Goal: Task Accomplishment & Management: Use online tool/utility

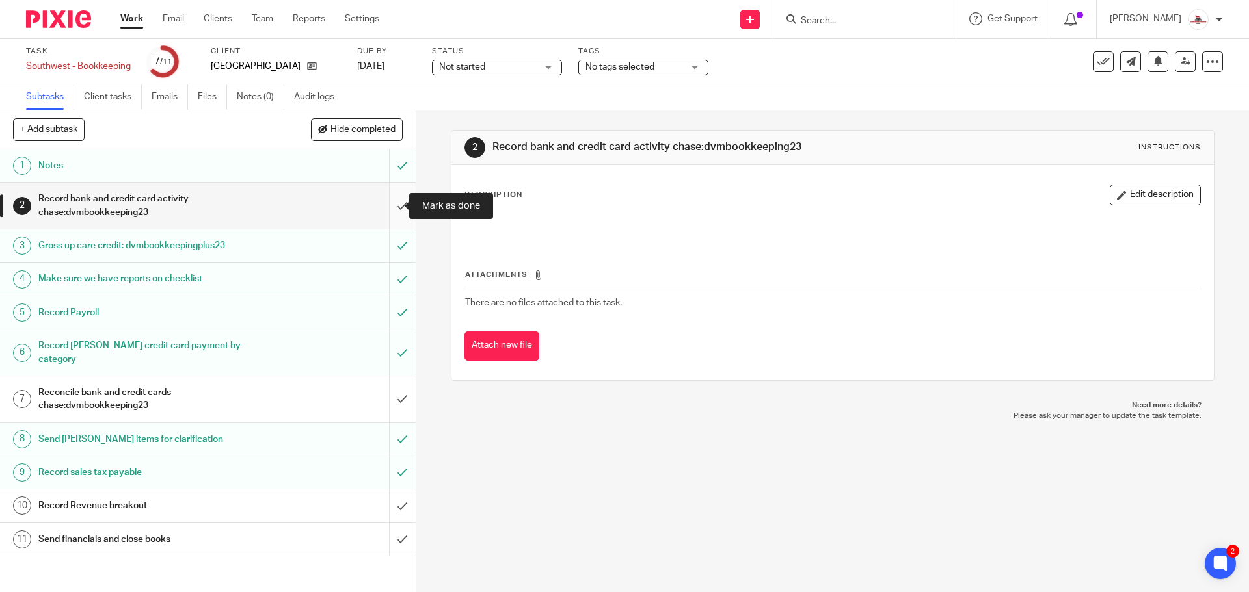
click at [389, 213] on input "submit" at bounding box center [208, 206] width 416 height 46
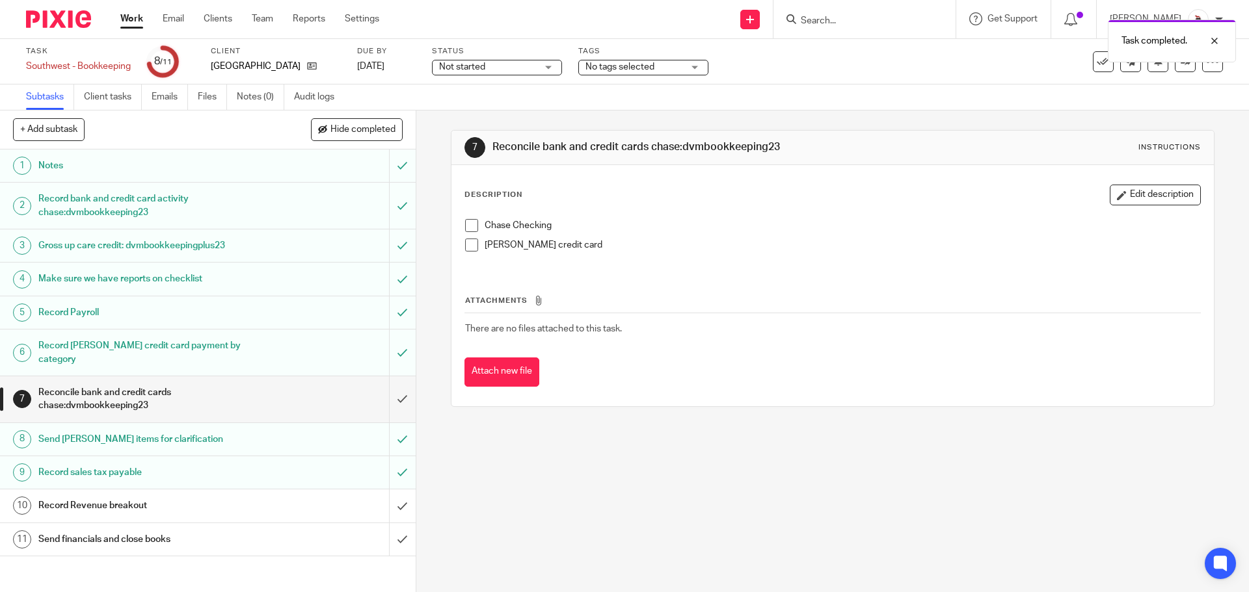
click at [470, 248] on span at bounding box center [471, 245] width 13 height 13
click at [468, 222] on span at bounding box center [471, 225] width 13 height 13
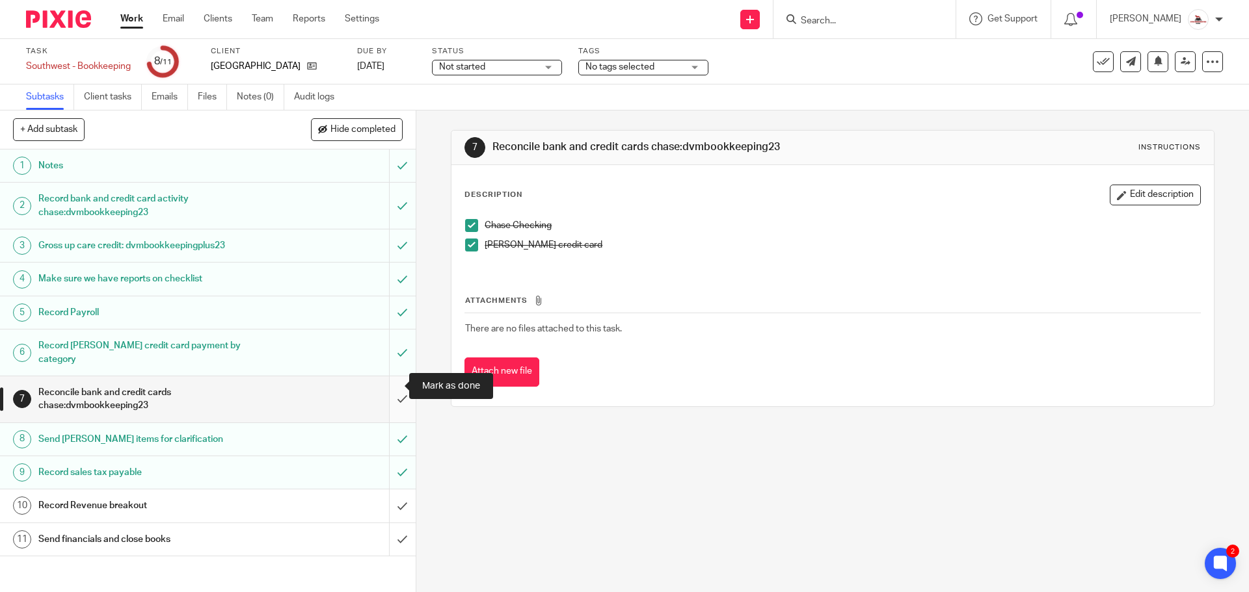
click at [379, 385] on input "submit" at bounding box center [208, 400] width 416 height 46
click at [387, 387] on input "submit" at bounding box center [208, 400] width 416 height 46
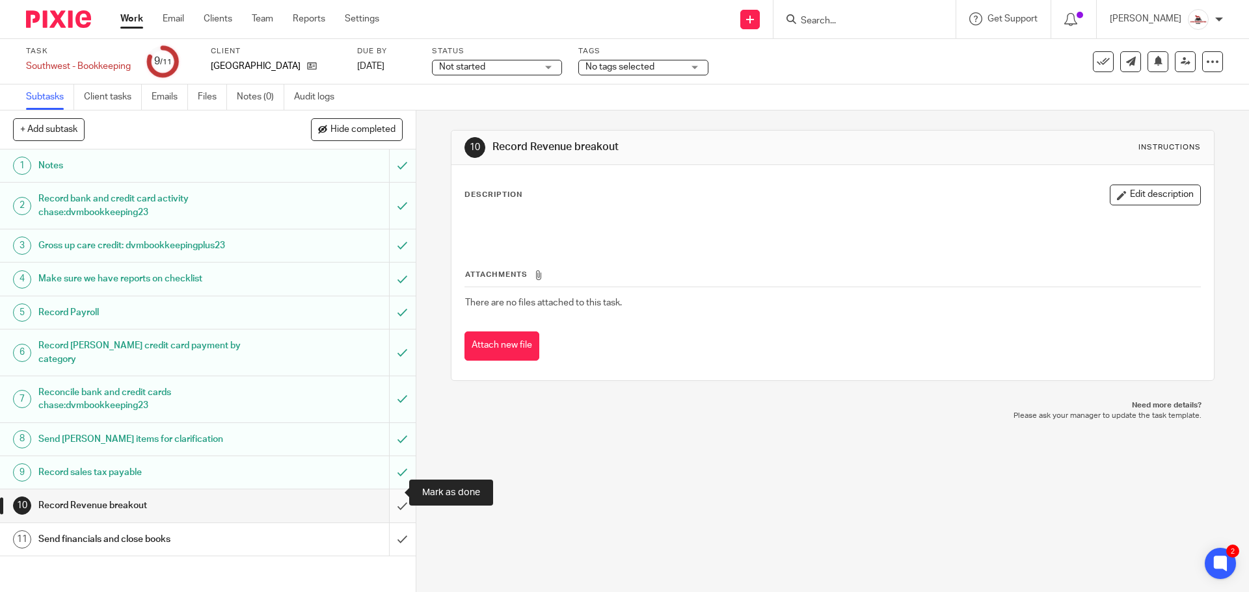
click at [387, 495] on input "submit" at bounding box center [208, 506] width 416 height 33
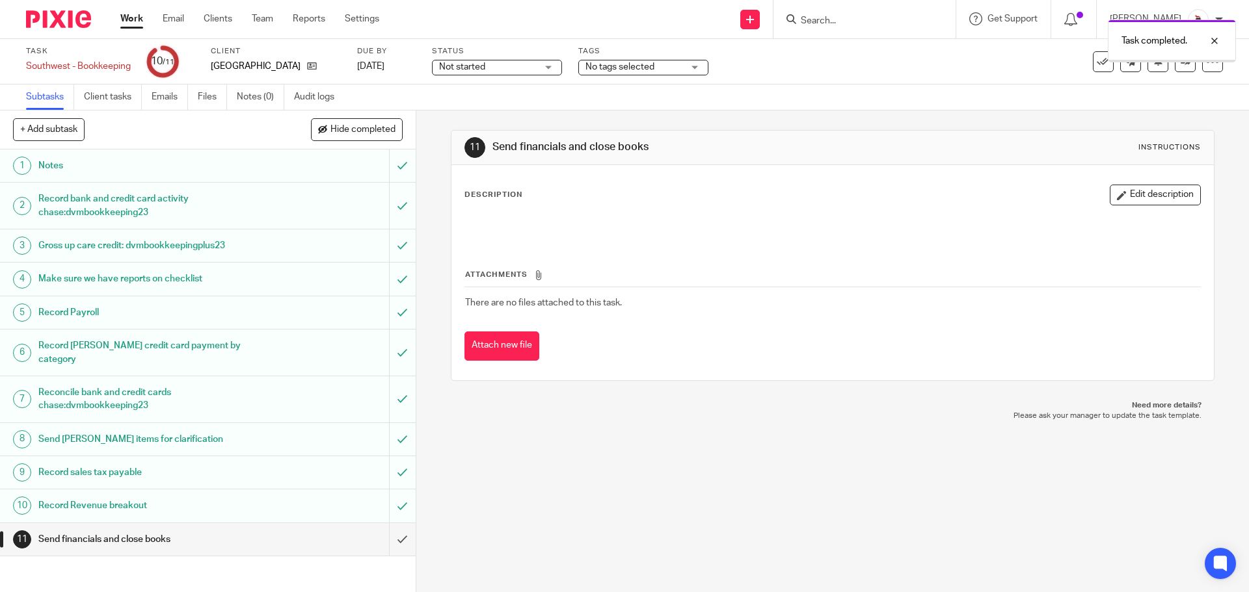
click at [133, 13] on link "Work" at bounding box center [131, 18] width 23 height 13
